Goal: Find specific page/section: Find specific page/section

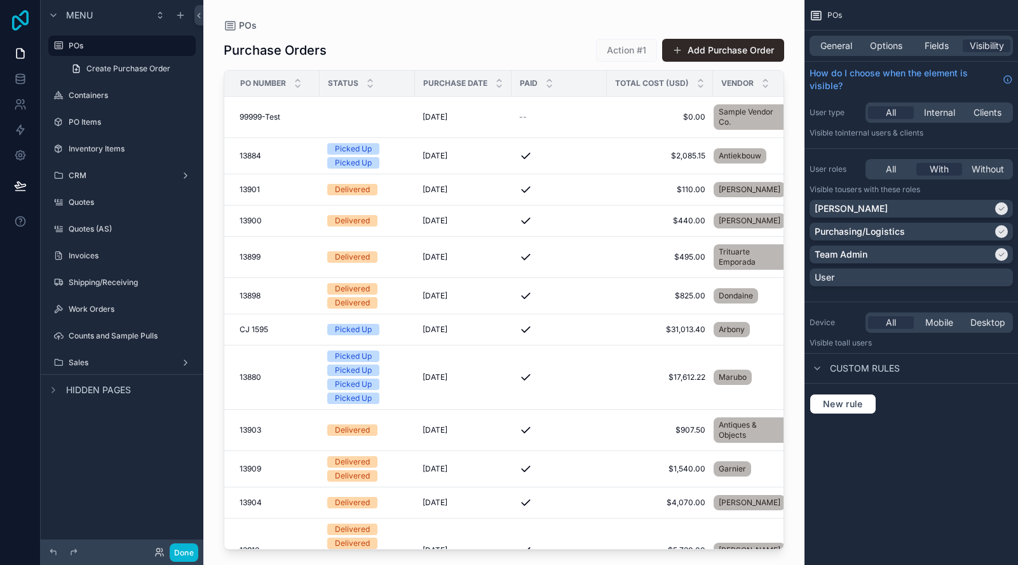
click at [11, 14] on icon at bounding box center [20, 20] width 25 height 20
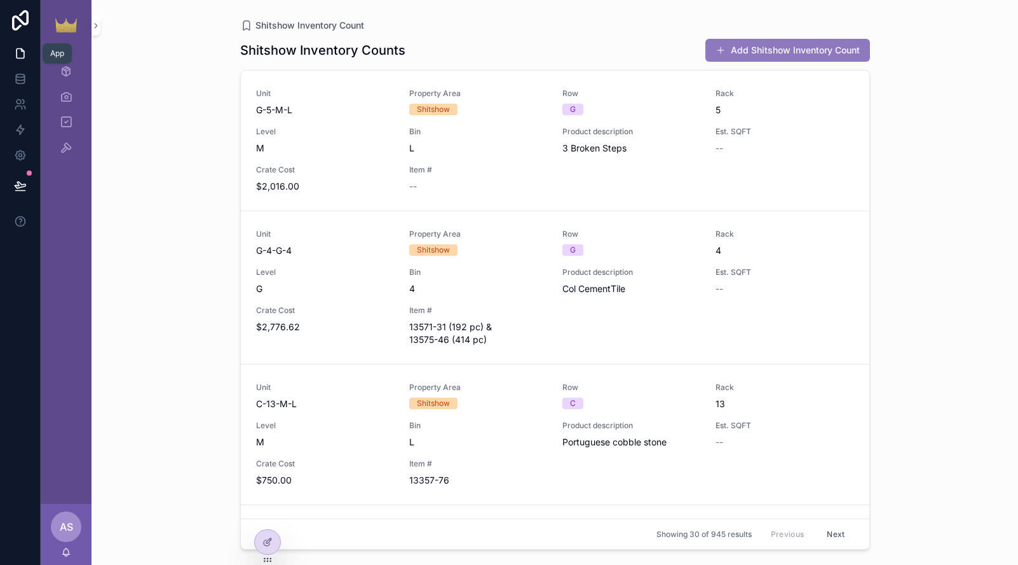
click at [25, 57] on icon at bounding box center [20, 53] width 13 height 13
click at [78, 72] on link "Inventory Count 4,061" at bounding box center [66, 71] width 36 height 23
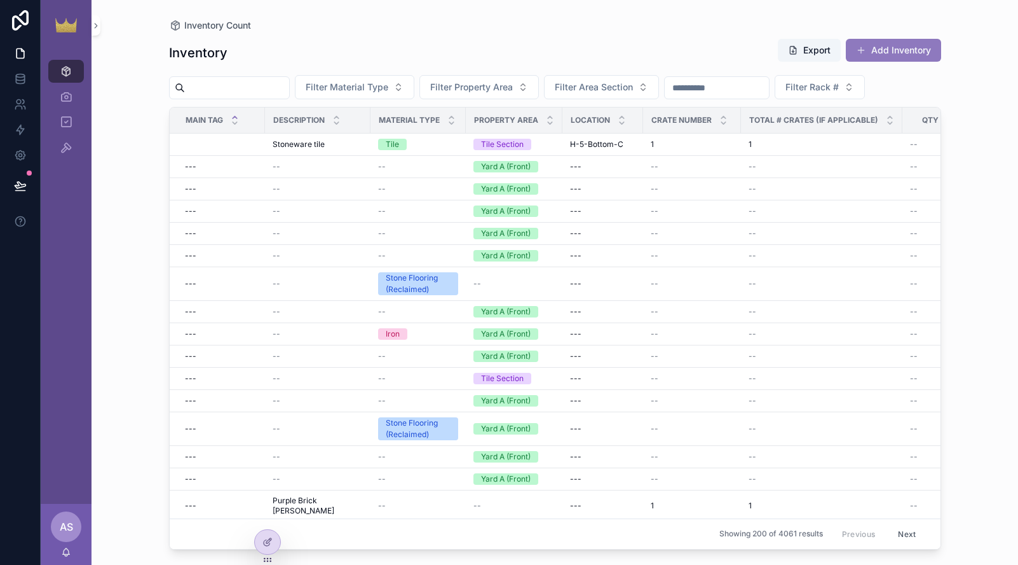
click at [267, 90] on input "scrollable content" at bounding box center [237, 88] width 104 height 18
paste input "********"
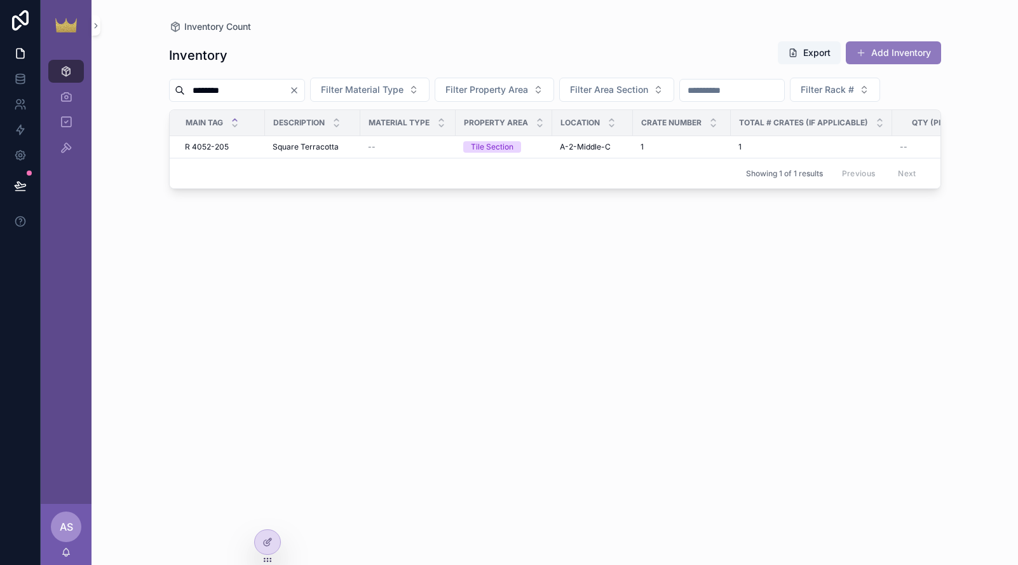
type input "********"
click at [613, 50] on div "Inventory Export Add Inventory" at bounding box center [555, 55] width 772 height 29
click at [481, 160] on div "Showing 1 of 1 results Previous Next" at bounding box center [555, 173] width 771 height 31
click at [506, 141] on div "Tile Section" at bounding box center [492, 146] width 43 height 11
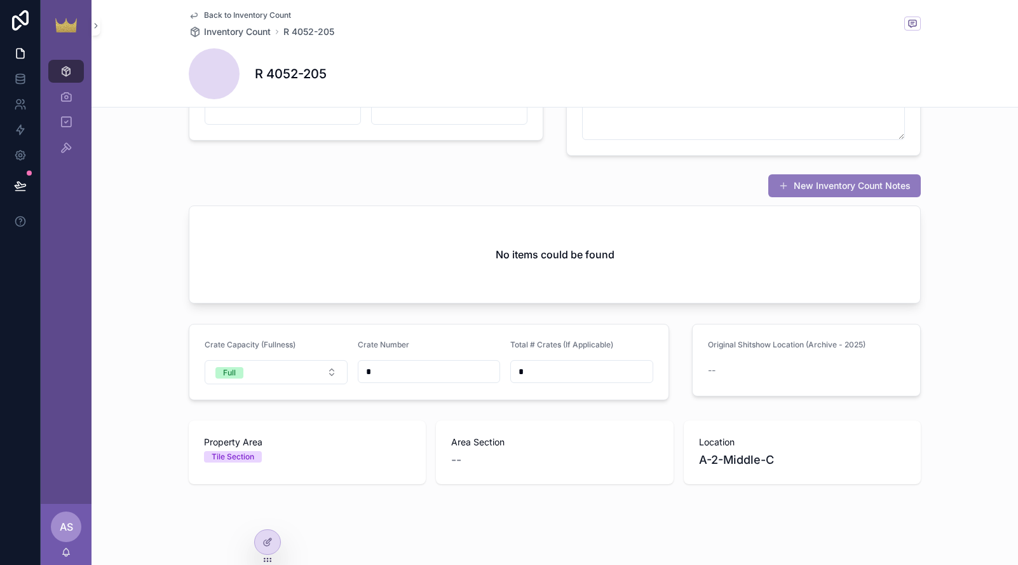
scroll to position [467, 0]
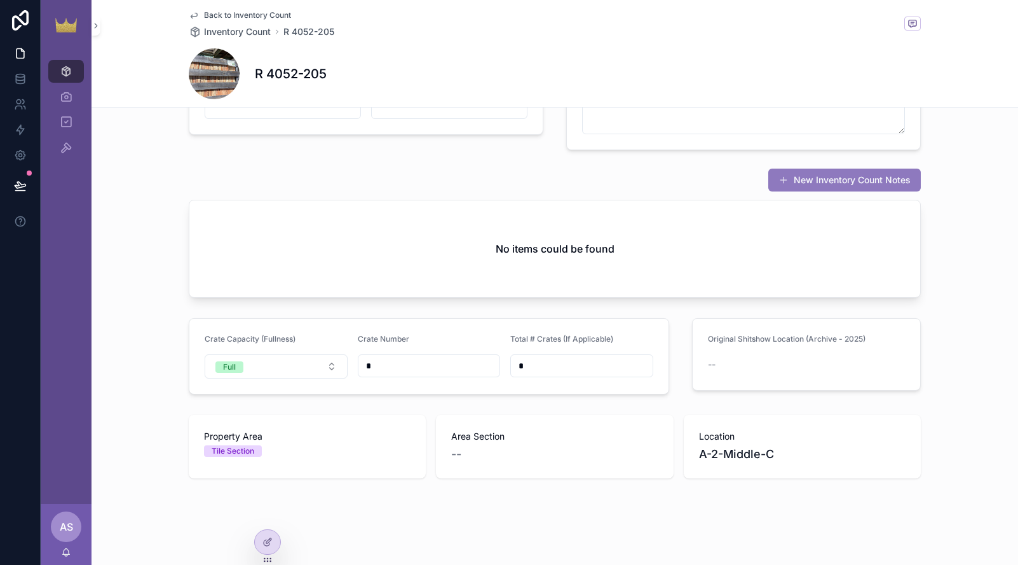
click at [721, 443] on div "Location A-2-Middle-C" at bounding box center [802, 446] width 207 height 33
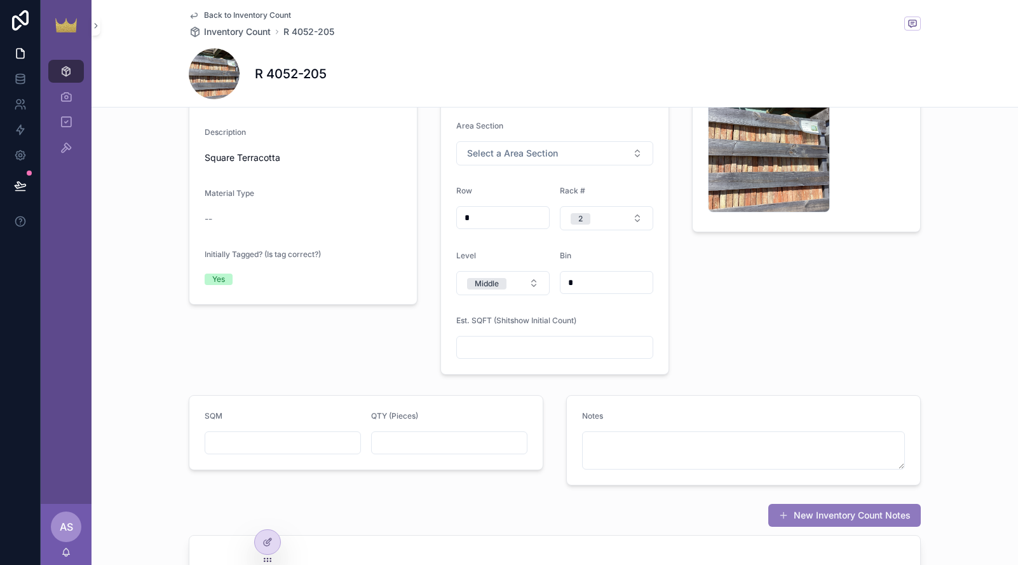
scroll to position [0, 0]
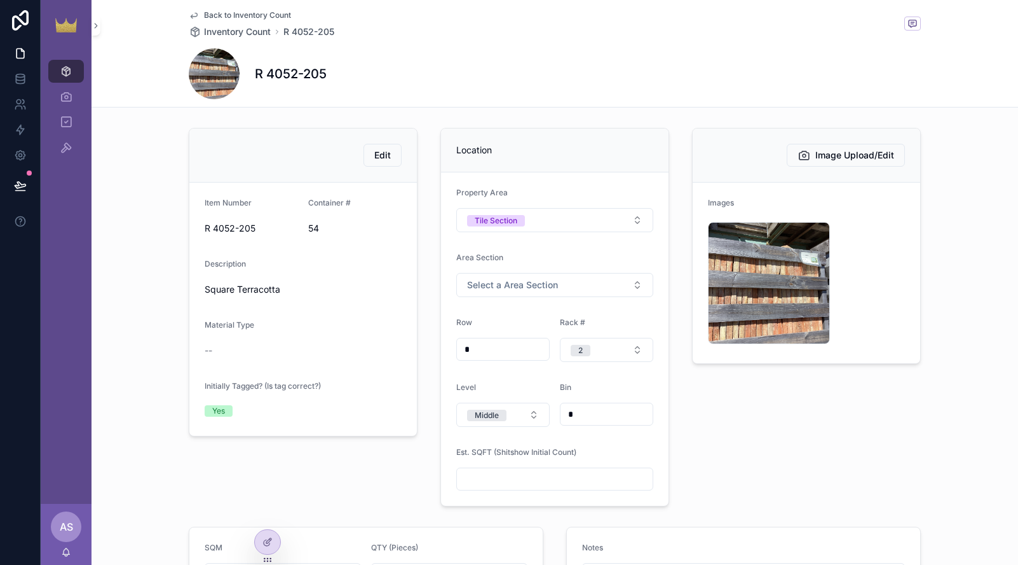
click at [675, 413] on div "Edit Item Number R 4052-205 Container # 54 Description Square Terracotta Materi…" at bounding box center [555, 317] width 748 height 388
click at [690, 401] on div "Image Upload/Edit Images image .jpg" at bounding box center [807, 317] width 244 height 388
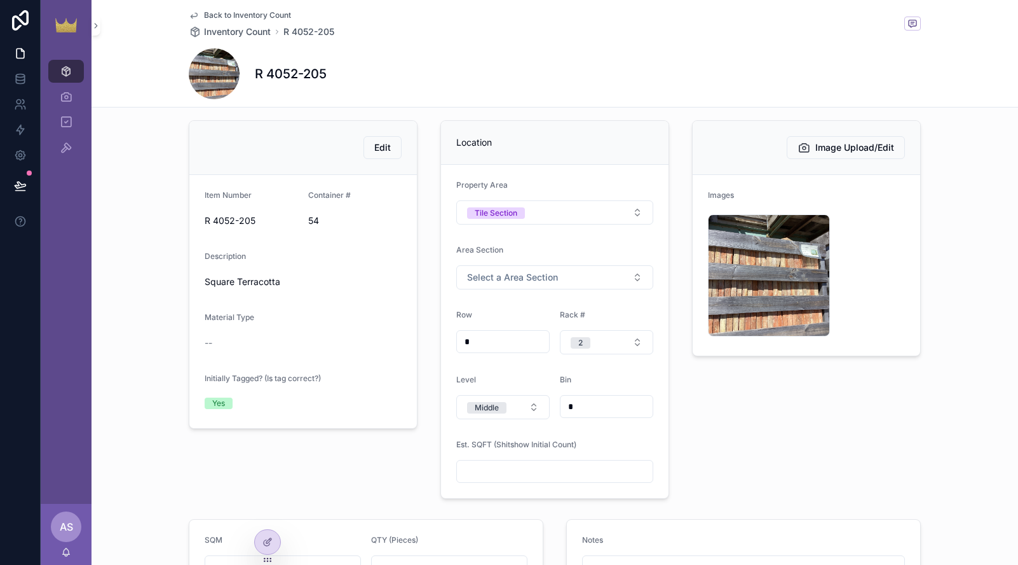
scroll to position [32, 0]
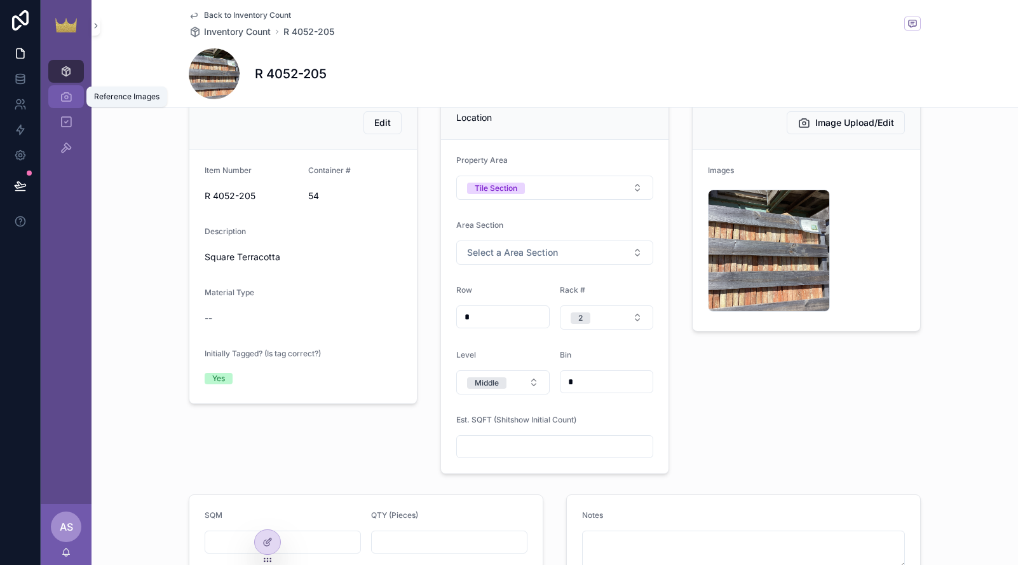
click at [66, 97] on icon "scrollable content" at bounding box center [66, 96] width 13 height 13
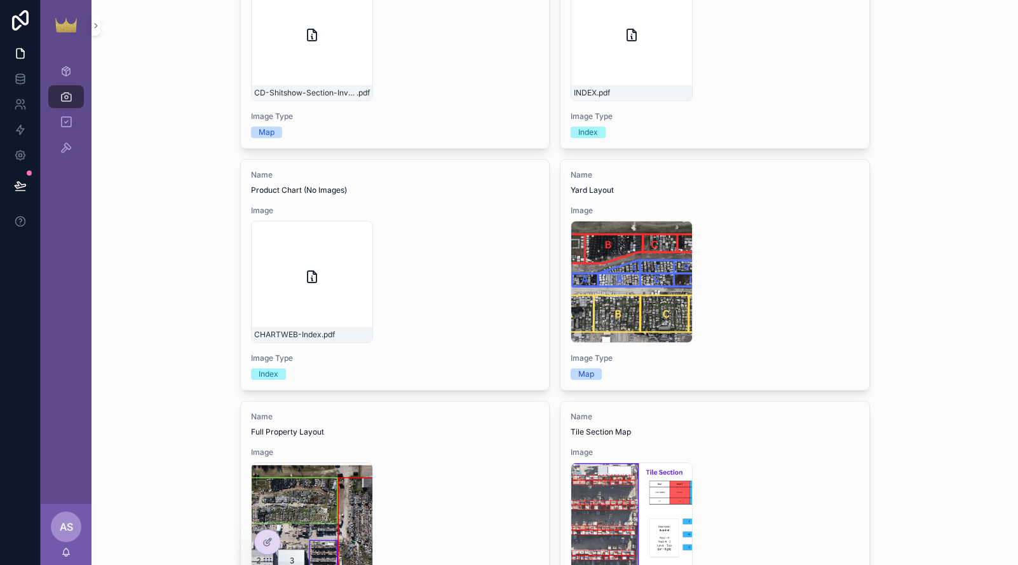
scroll to position [303, 0]
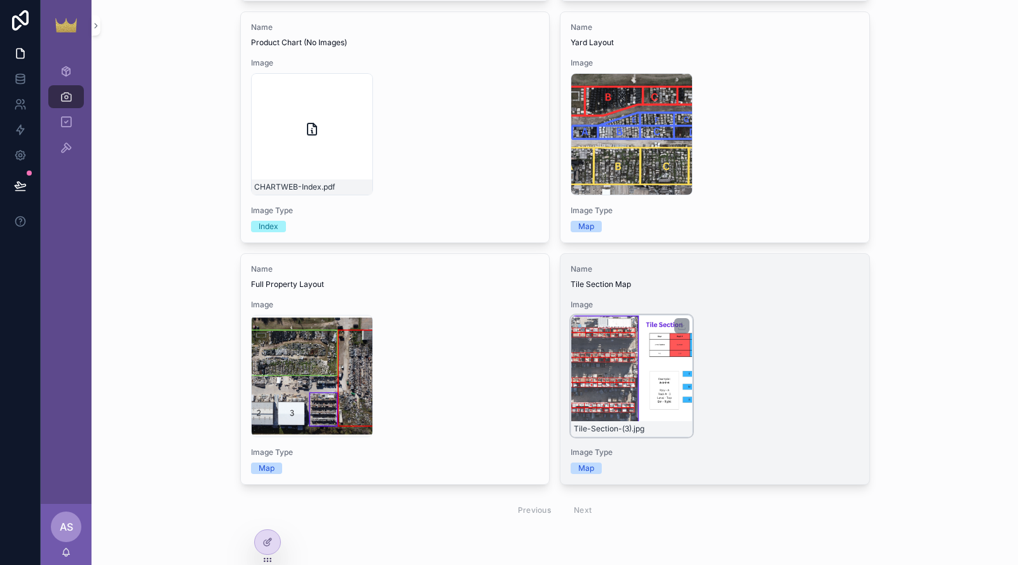
click at [578, 376] on div "Tile-Section-(3) .jpg" at bounding box center [632, 376] width 122 height 122
